Goal: Task Accomplishment & Management: Use online tool/utility

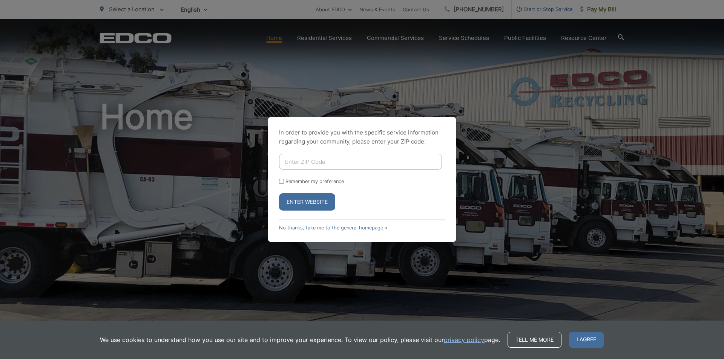
click at [316, 200] on button "Enter Website" at bounding box center [307, 201] width 56 height 17
click at [317, 163] on input "Enter ZIP Code" at bounding box center [360, 162] width 163 height 16
type input "92027"
click at [300, 197] on button "Enter Website" at bounding box center [307, 201] width 56 height 17
click at [279, 180] on input "Remember my preference" at bounding box center [281, 181] width 5 height 5
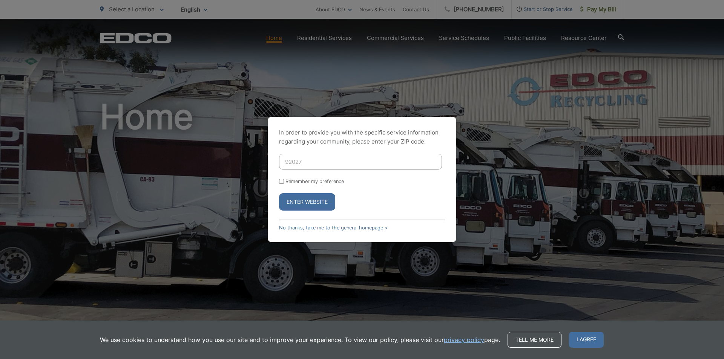
checkbox input "true"
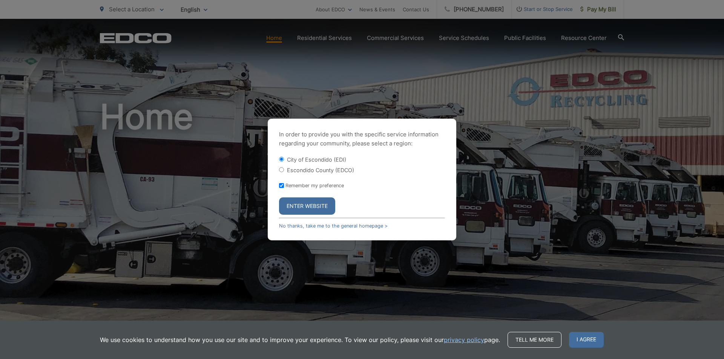
click at [299, 197] on div "In order to provide you with the specific service information regarding your co…" at bounding box center [362, 179] width 724 height 359
click at [281, 169] on input "Escondido County (EDCO)" at bounding box center [281, 169] width 5 height 5
radio input "true"
click at [300, 200] on button "Enter Website" at bounding box center [307, 205] width 56 height 17
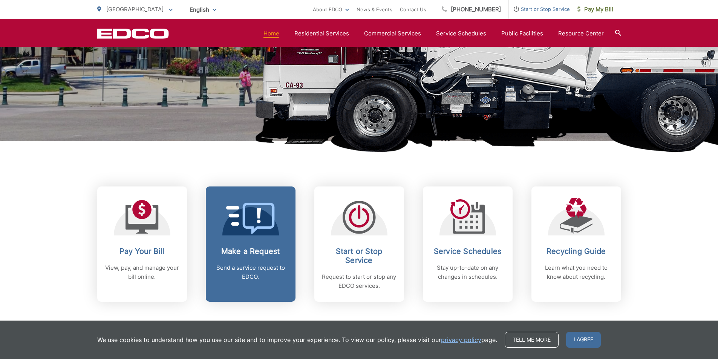
scroll to position [226, 0]
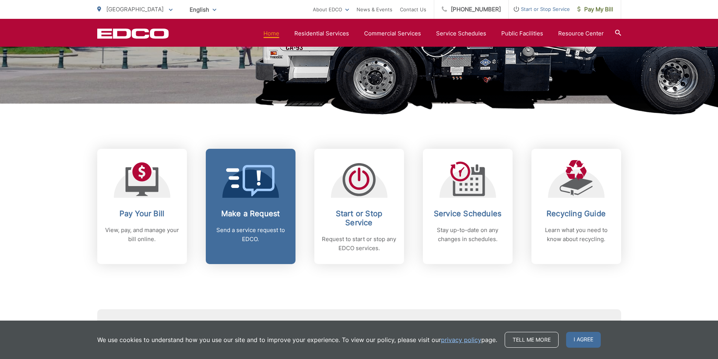
click at [251, 210] on h2 "Make a Request" at bounding box center [250, 213] width 75 height 9
